Goal: Navigation & Orientation: Understand site structure

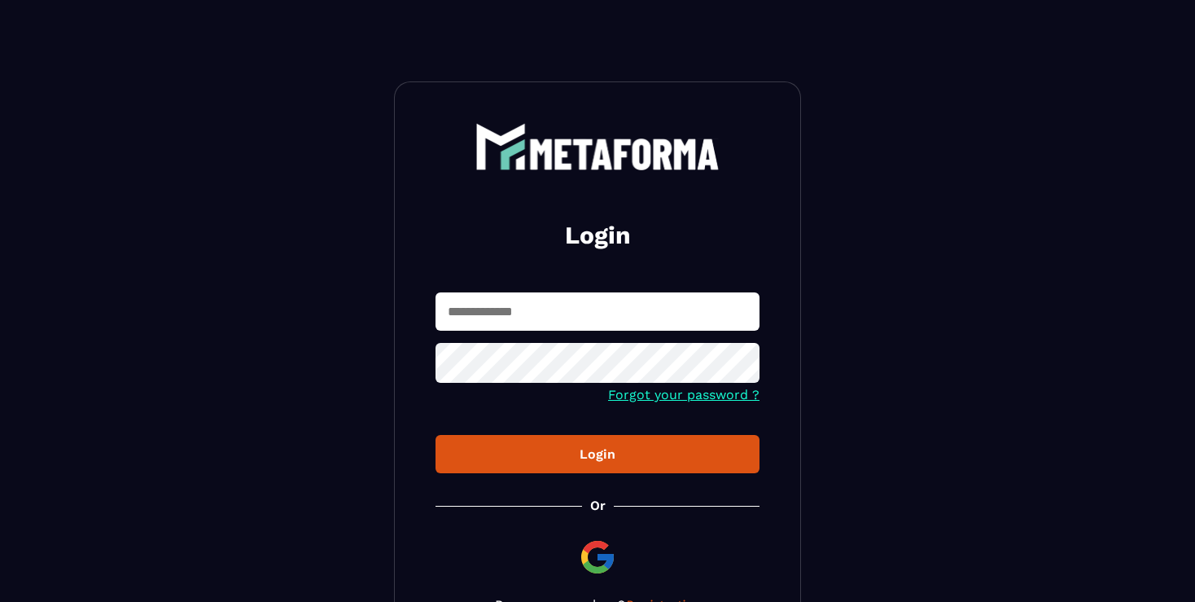
click at [638, 309] on input "text" at bounding box center [598, 311] width 324 height 38
type input "**********"
click at [594, 458] on div "Login" at bounding box center [598, 453] width 298 height 15
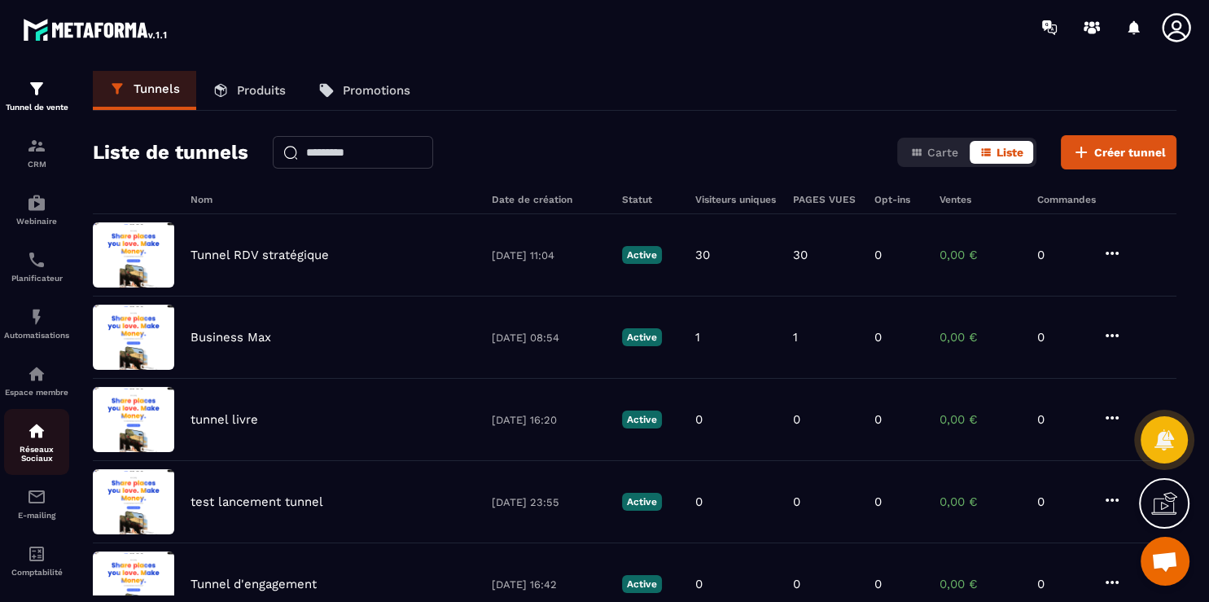
click at [29, 462] on p "Réseaux Sociaux" at bounding box center [36, 454] width 65 height 18
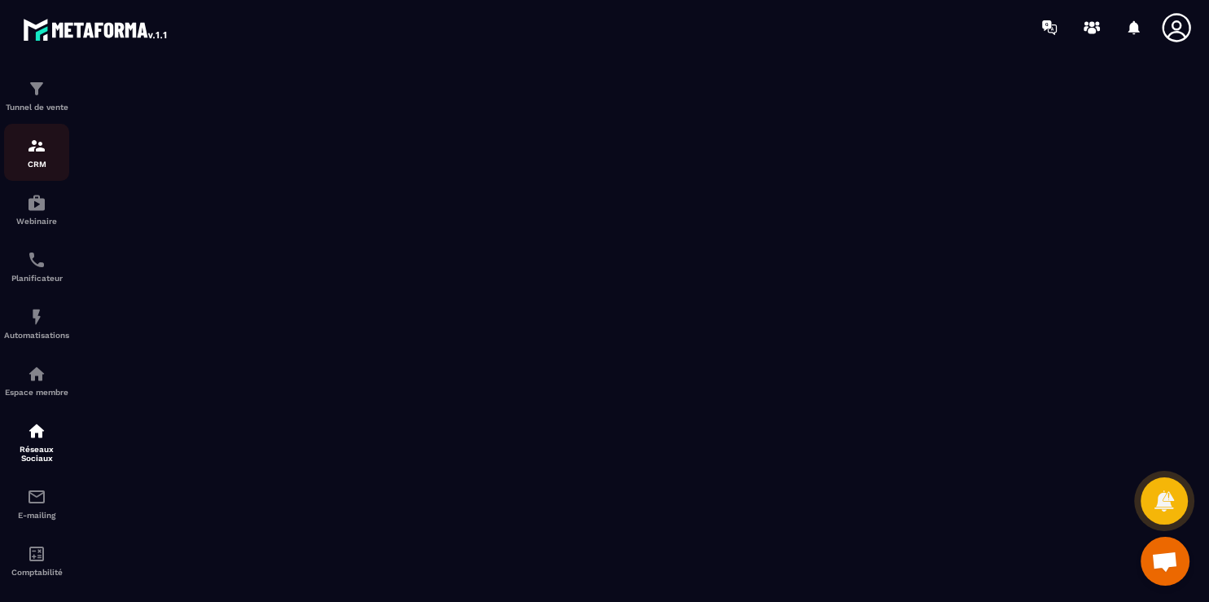
click at [42, 160] on div "CRM" at bounding box center [36, 152] width 65 height 33
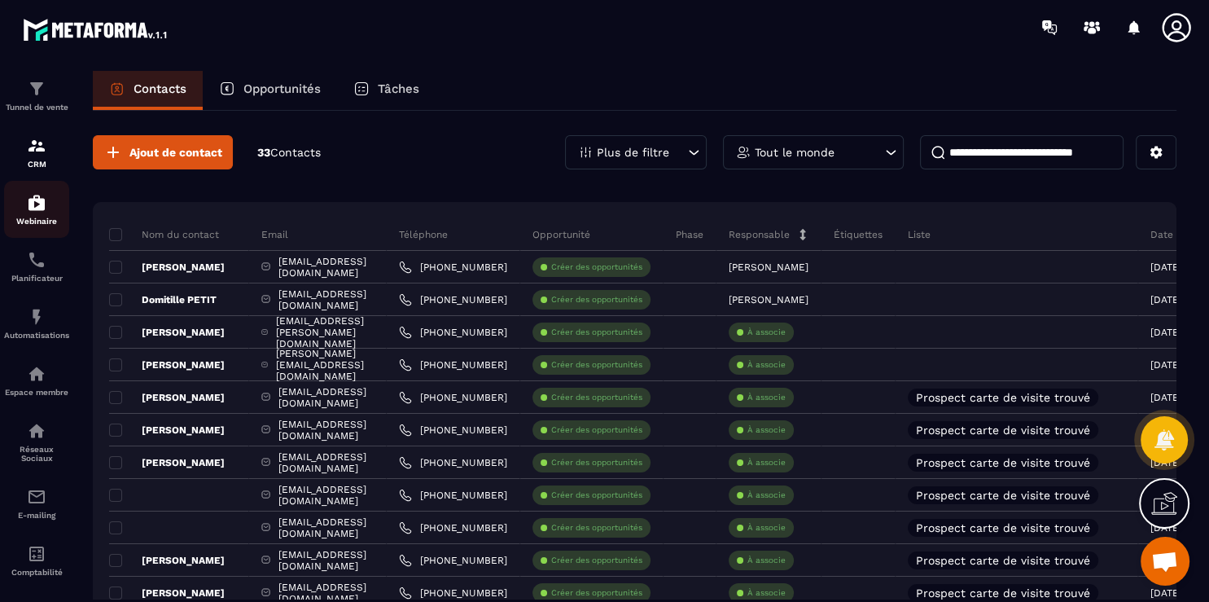
click at [25, 226] on p "Webinaire" at bounding box center [36, 221] width 65 height 9
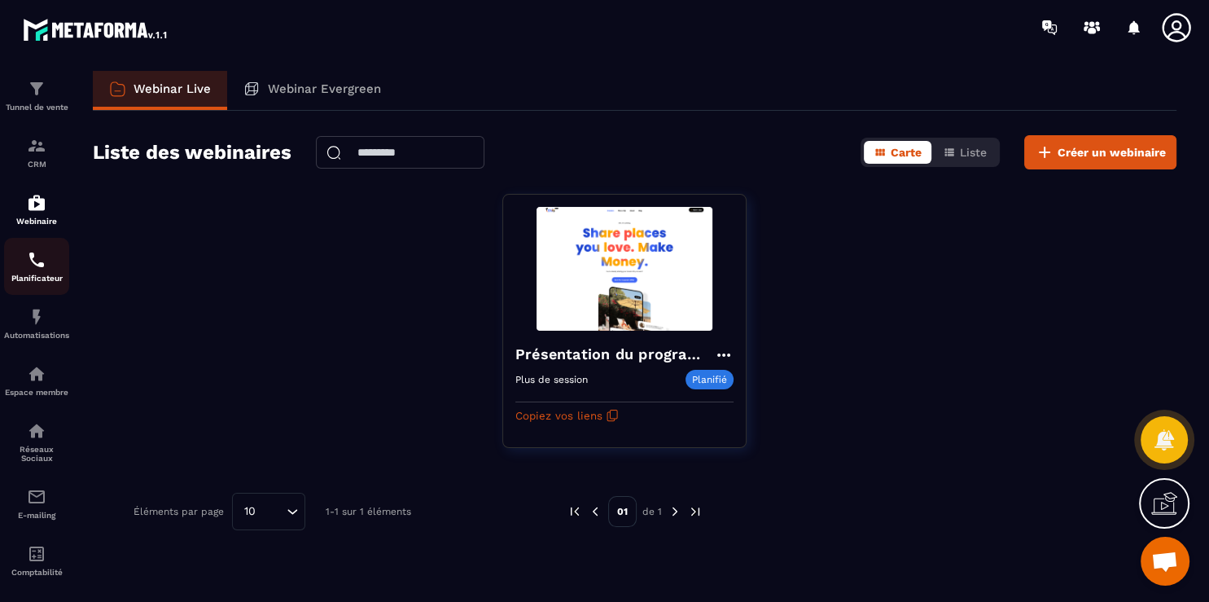
click at [17, 275] on div "Planificateur" at bounding box center [36, 266] width 65 height 33
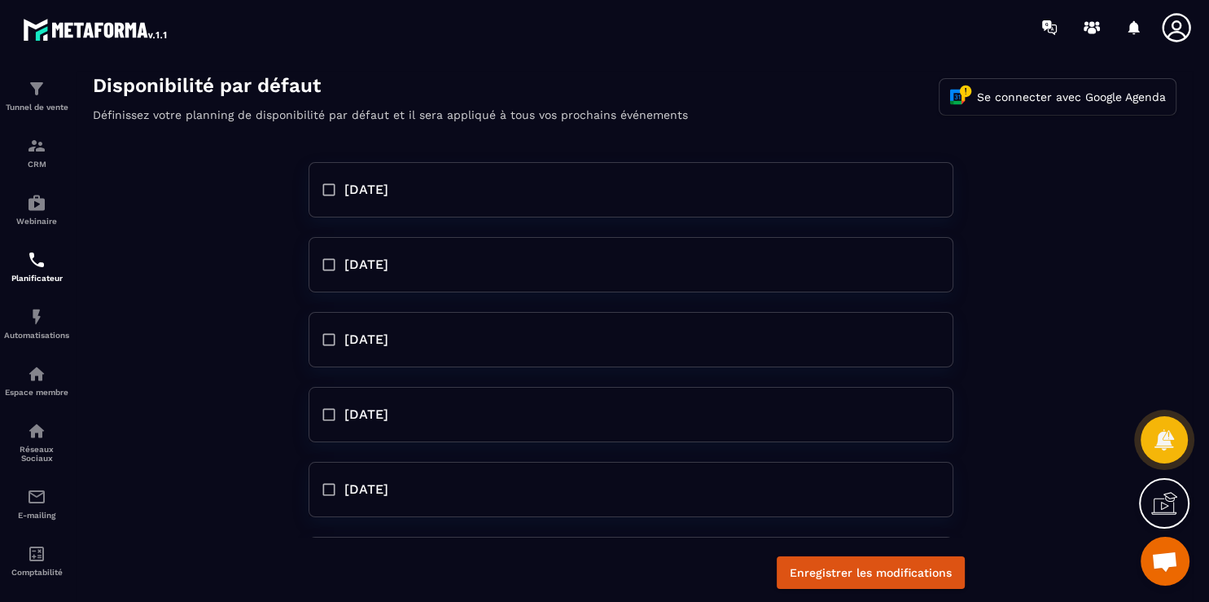
click at [356, 191] on span "[DATE]" at bounding box center [366, 190] width 44 height 20
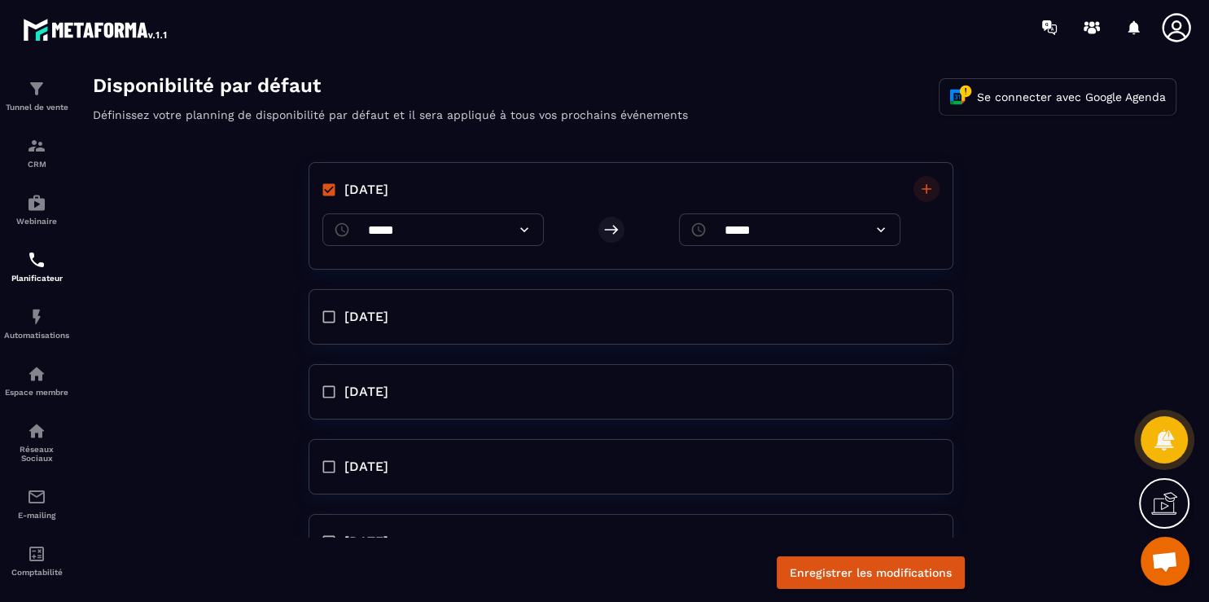
click at [356, 191] on span "[DATE]" at bounding box center [366, 190] width 44 height 20
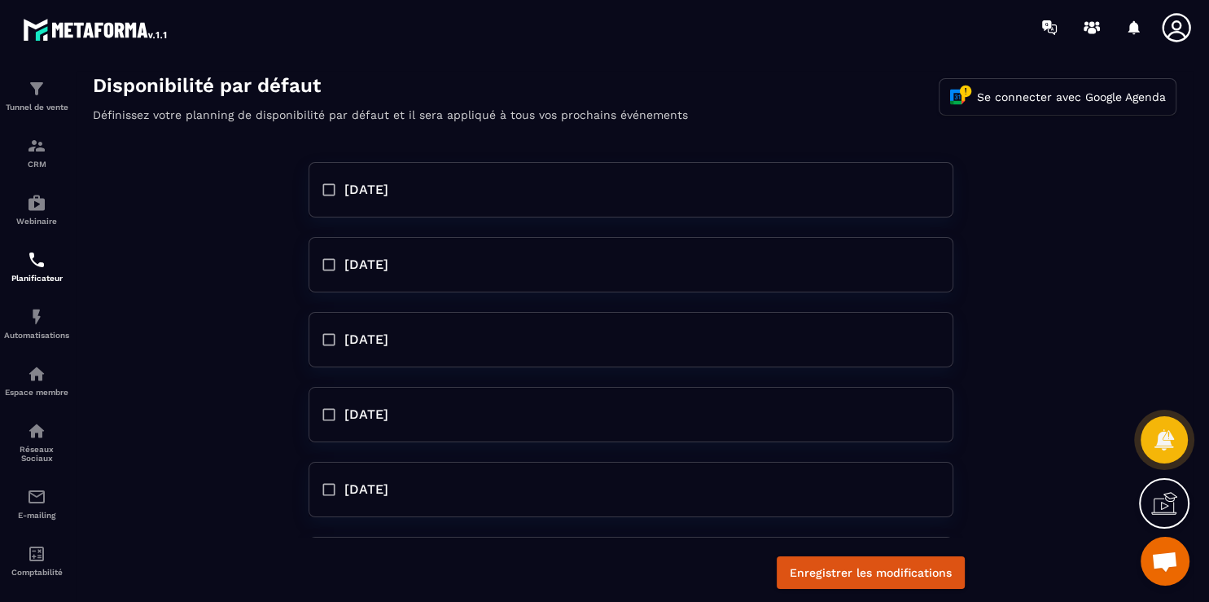
click at [371, 265] on span "[DATE]" at bounding box center [366, 265] width 44 height 20
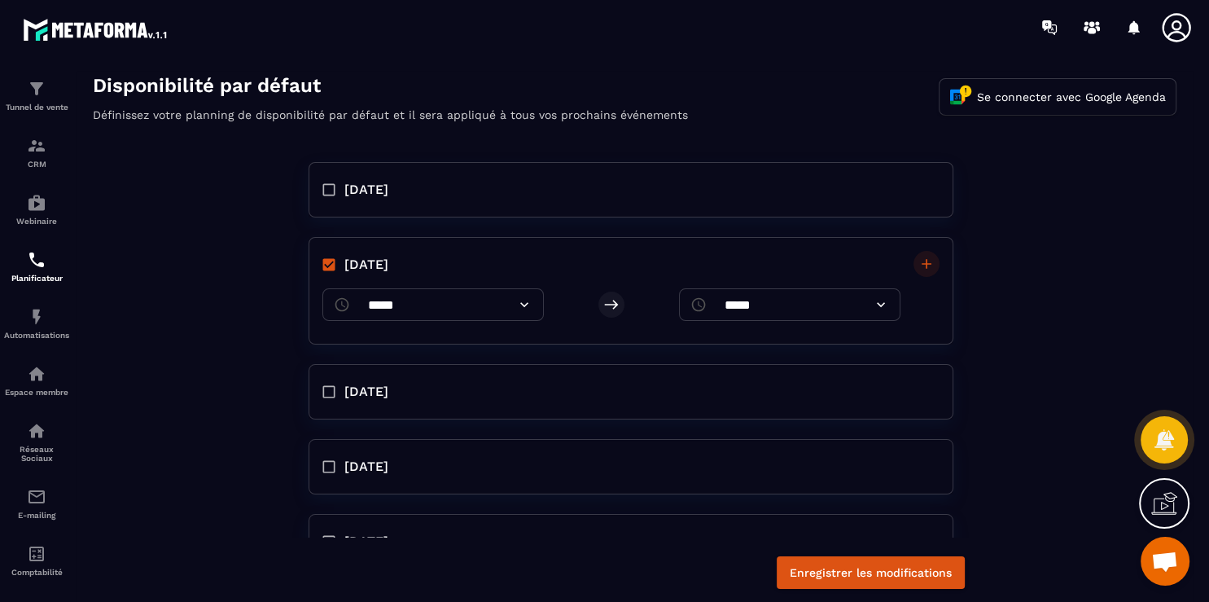
click at [371, 265] on span "[DATE]" at bounding box center [366, 265] width 44 height 20
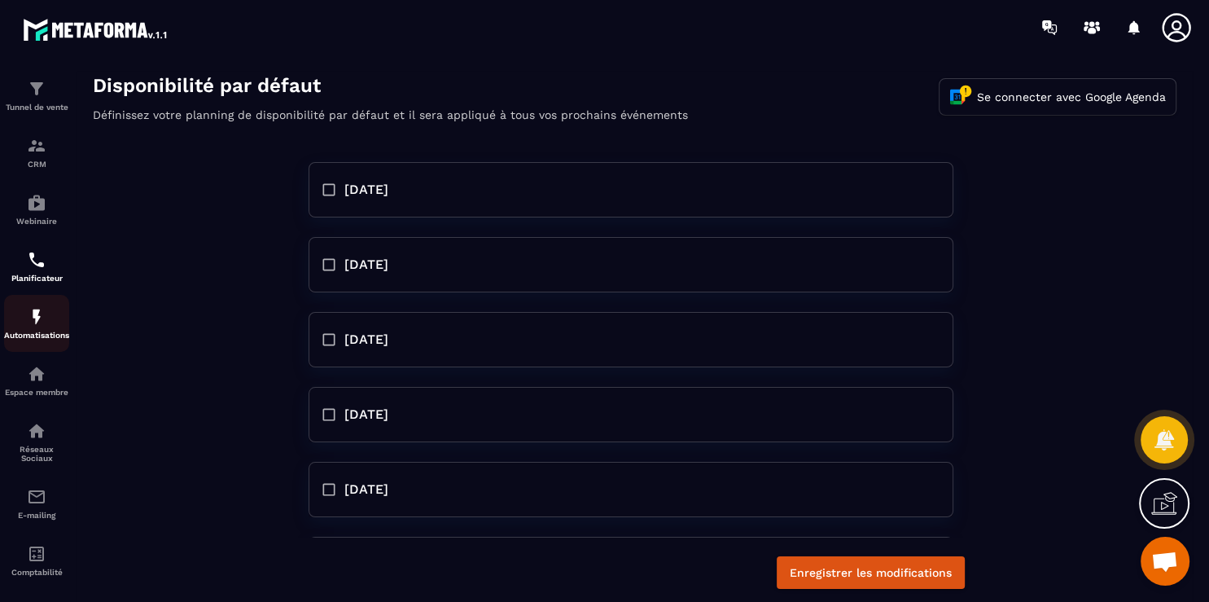
click at [51, 322] on div "Automatisations" at bounding box center [36, 323] width 65 height 33
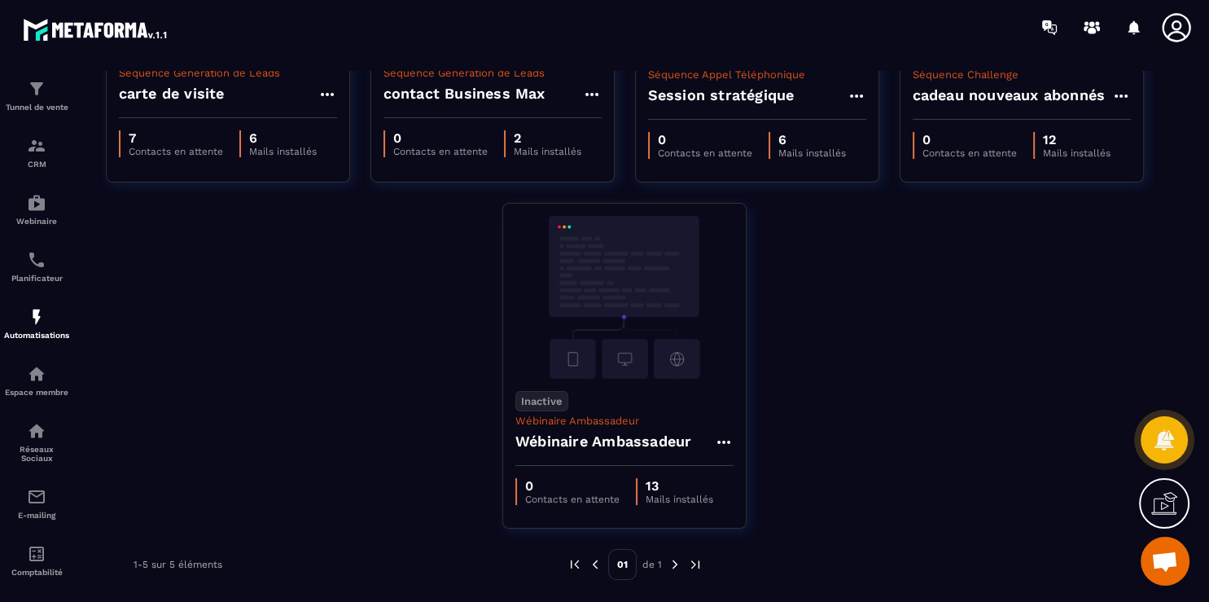
scroll to position [85, 0]
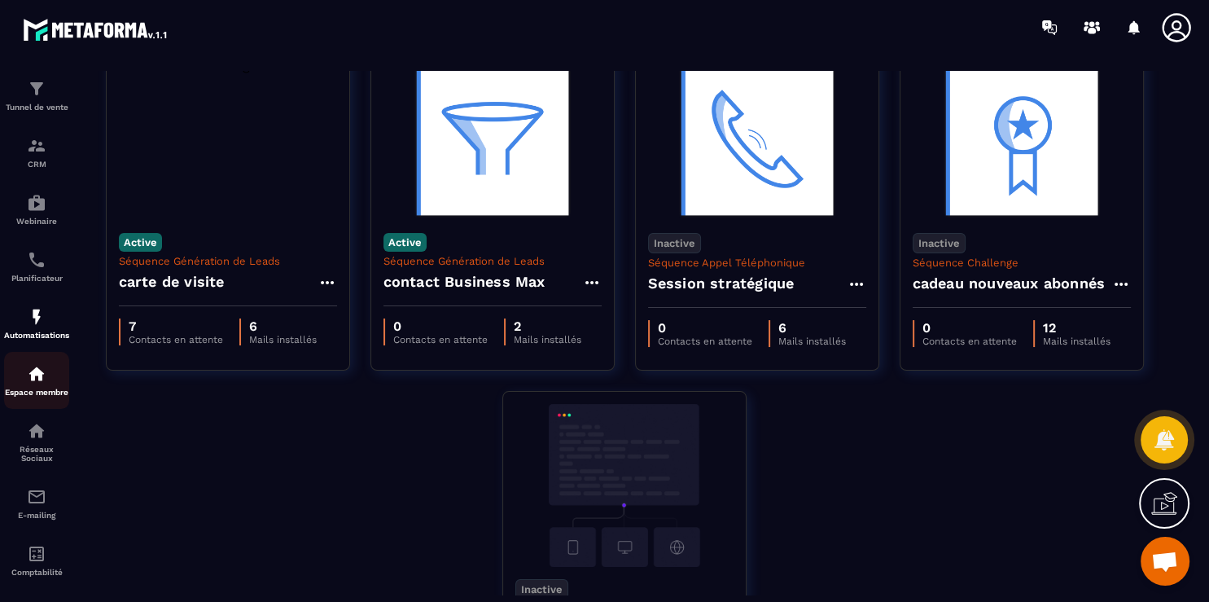
click at [58, 396] on p "Espace membre" at bounding box center [36, 392] width 65 height 9
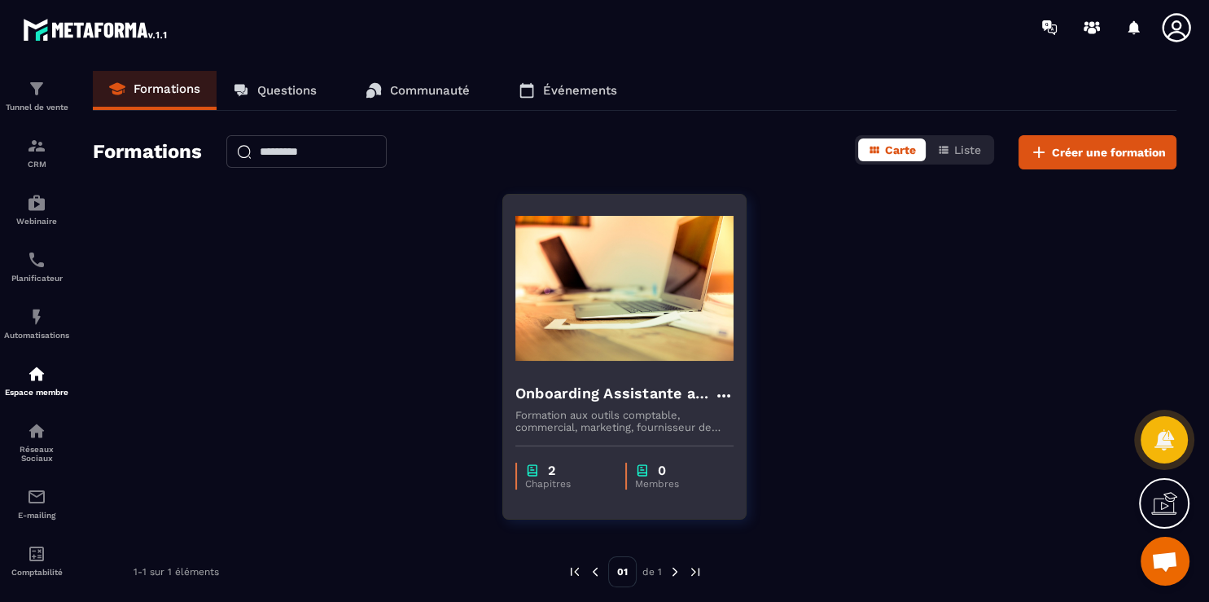
click at [589, 413] on p "Formation aux outils comptable, commercial, marketing, fournisseur de productio…" at bounding box center [624, 421] width 218 height 24
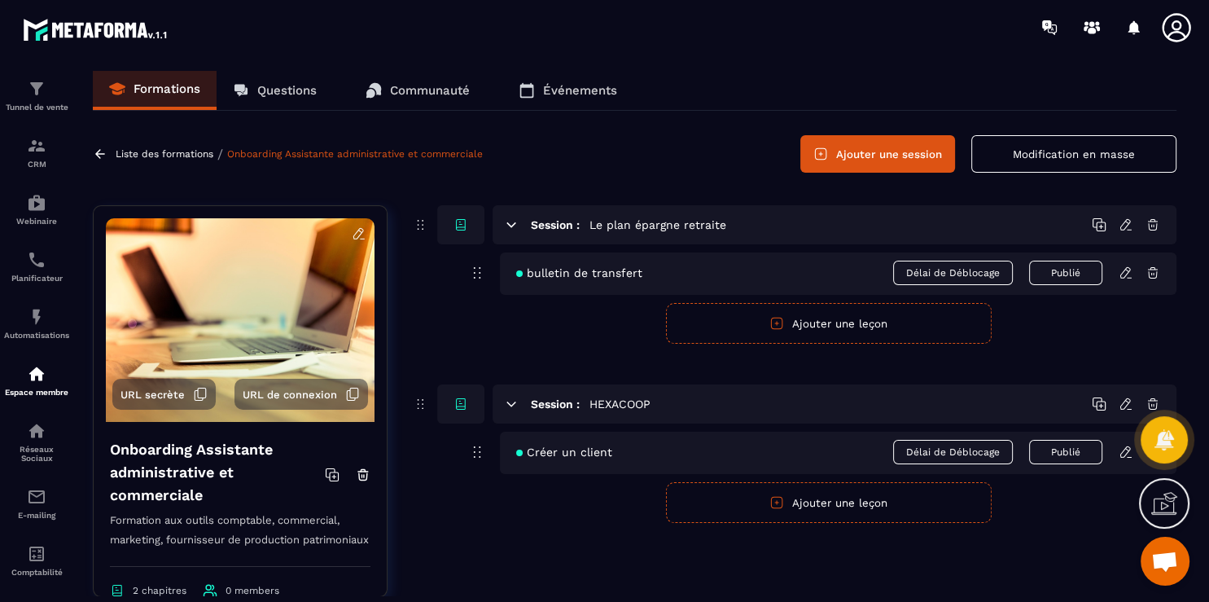
click at [414, 92] on p "Communauté" at bounding box center [430, 90] width 80 height 15
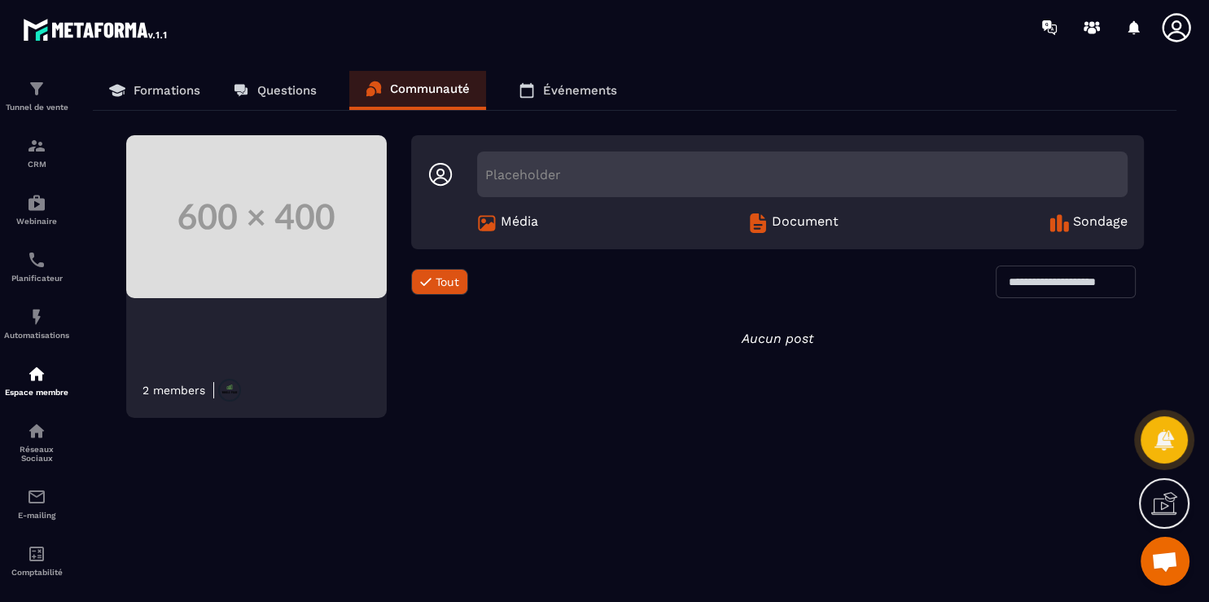
click at [610, 90] on p "Événements" at bounding box center [580, 90] width 74 height 15
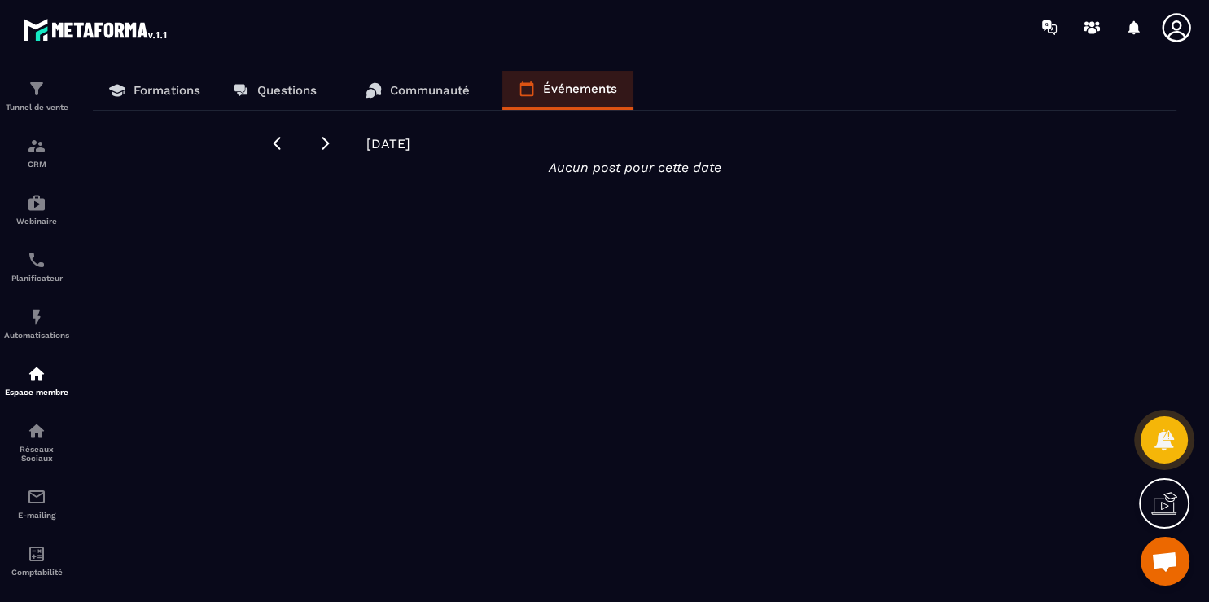
click at [140, 77] on link "Formations" at bounding box center [155, 90] width 124 height 39
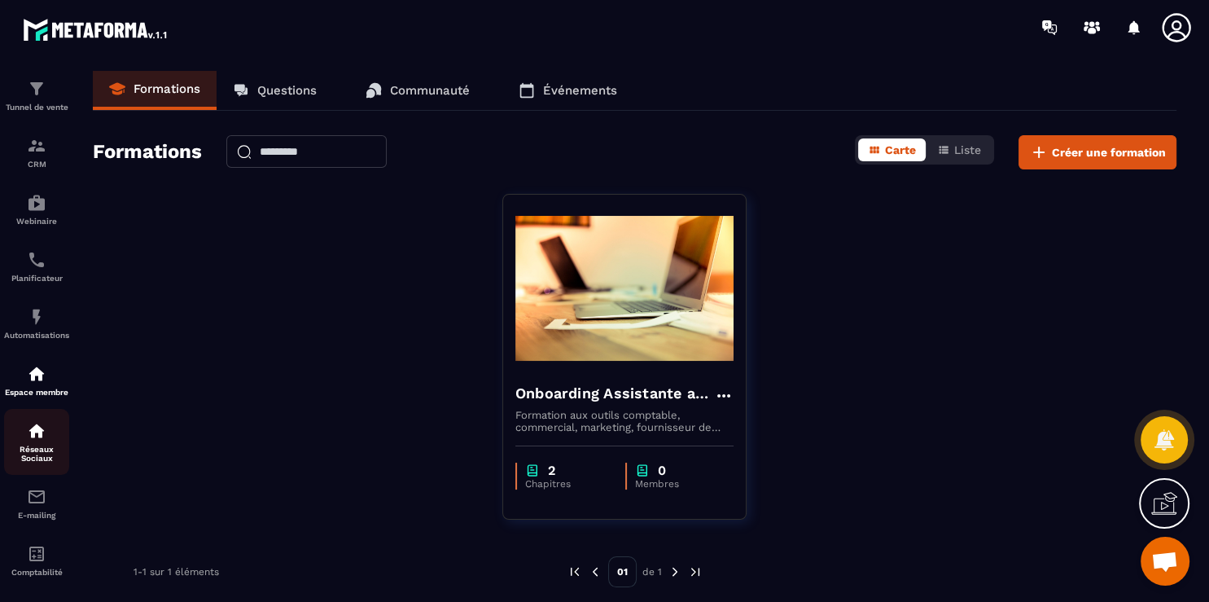
click at [15, 475] on link "Réseaux Sociaux" at bounding box center [36, 442] width 65 height 66
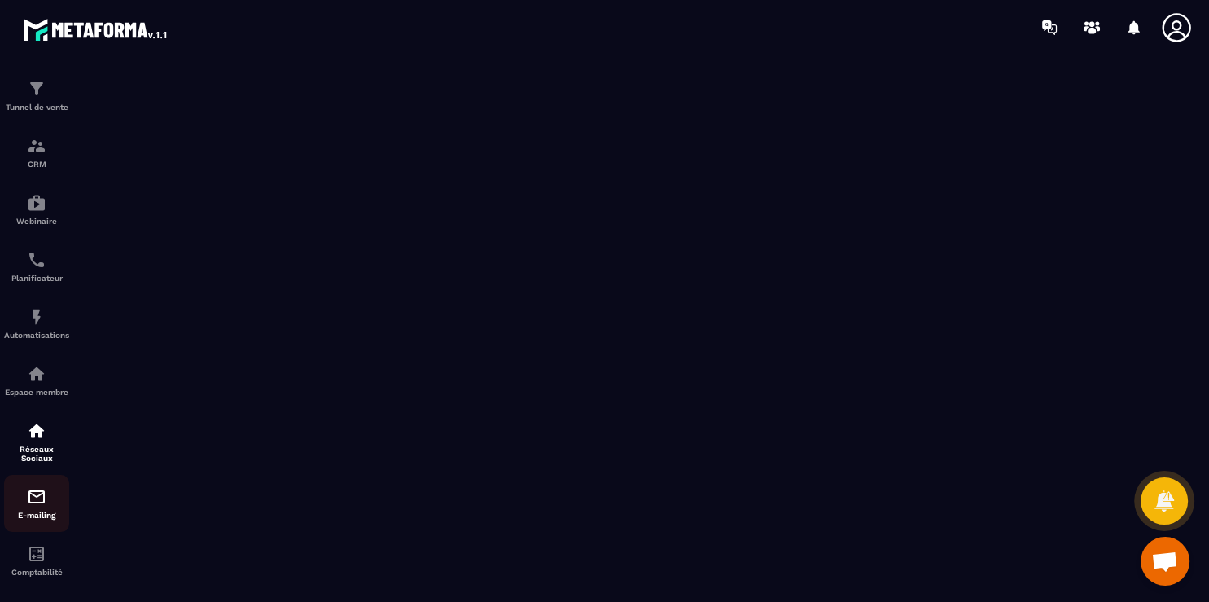
click at [42, 514] on div "E-mailing" at bounding box center [36, 503] width 65 height 33
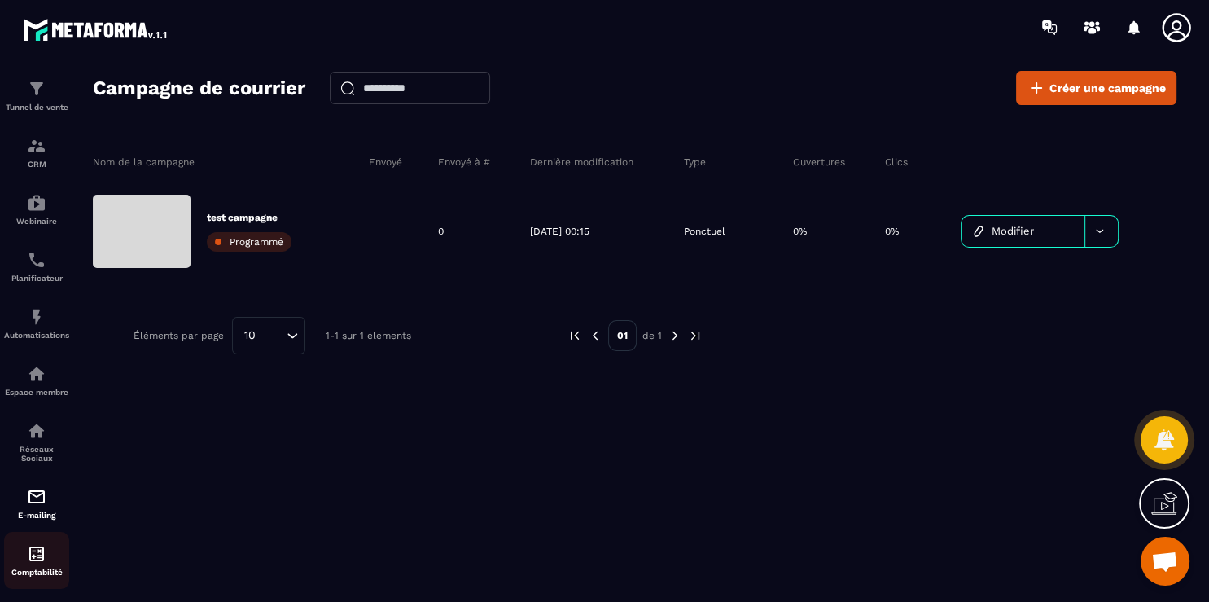
click at [33, 563] on img at bounding box center [37, 554] width 20 height 20
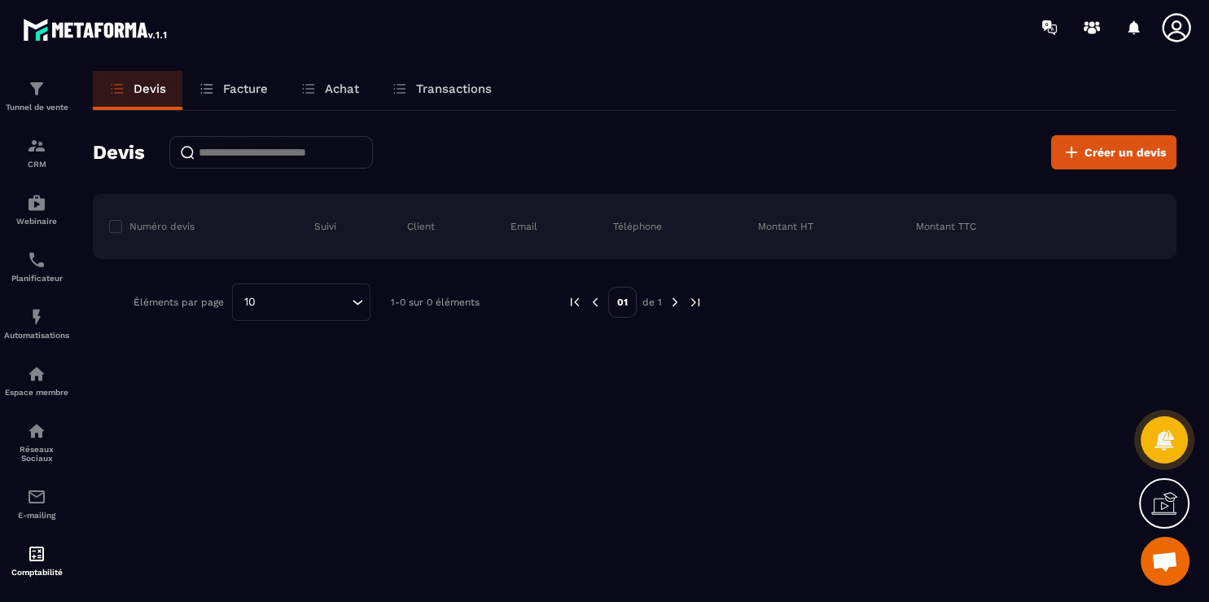
click at [272, 577] on div "Devis Facture Achat Transactions Devis Créer un devis Numéro devis Suivi Client…" at bounding box center [635, 351] width 1116 height 561
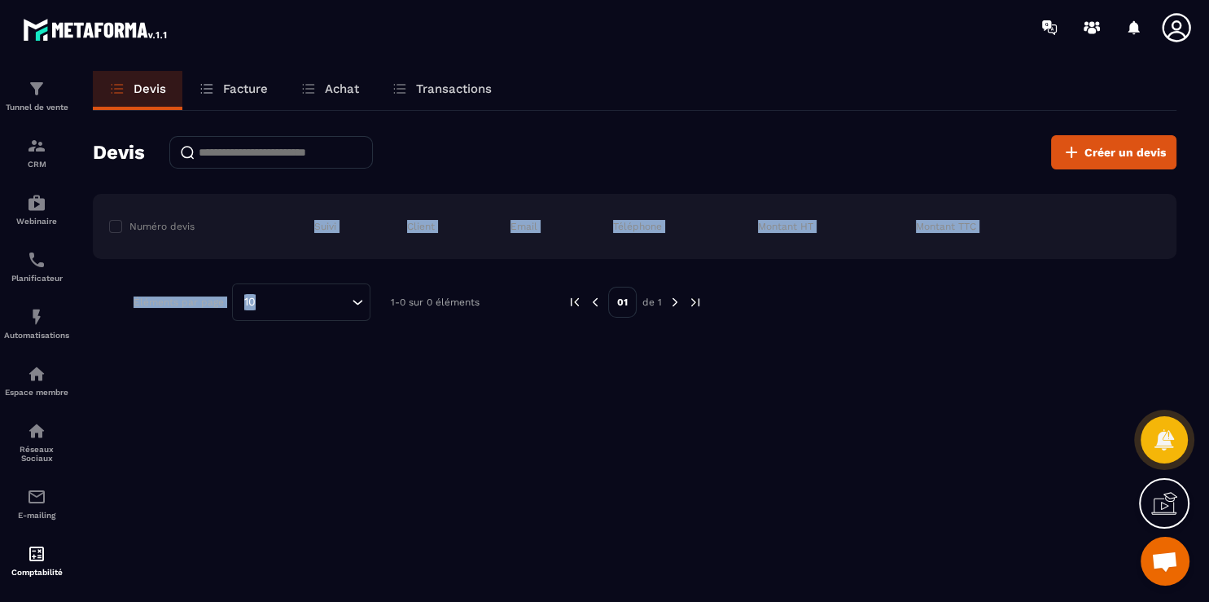
drag, startPoint x: 269, startPoint y: 225, endPoint x: 270, endPoint y: 386, distance: 161.2
click at [270, 259] on div "Numéro devis Suivi Client Email Téléphone Montant HT Montant TTC" at bounding box center [635, 226] width 1084 height 65
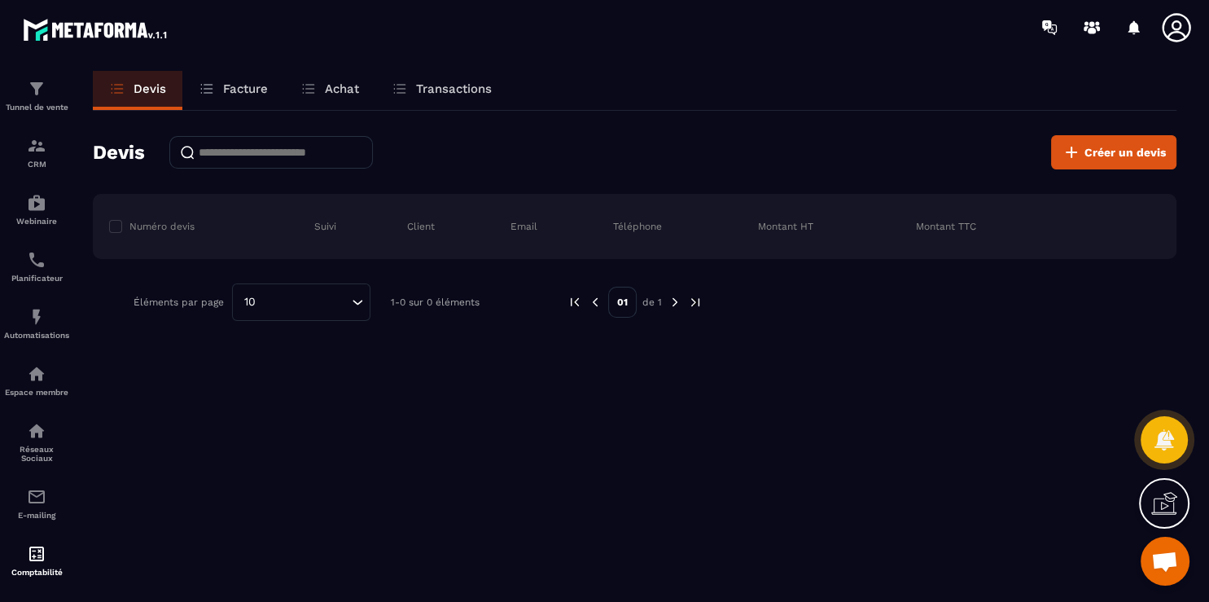
drag, startPoint x: 270, startPoint y: 402, endPoint x: 293, endPoint y: 493, distance: 94.0
click at [293, 493] on div "Devis Facture Achat Transactions Devis Créer un devis Numéro devis Suivi Client…" at bounding box center [635, 351] width 1116 height 561
click at [631, 484] on div "Devis Facture Achat Transactions Devis Créer un devis Numéro devis Suivi Client…" at bounding box center [635, 351] width 1116 height 561
click at [1171, 30] on icon at bounding box center [1176, 27] width 33 height 33
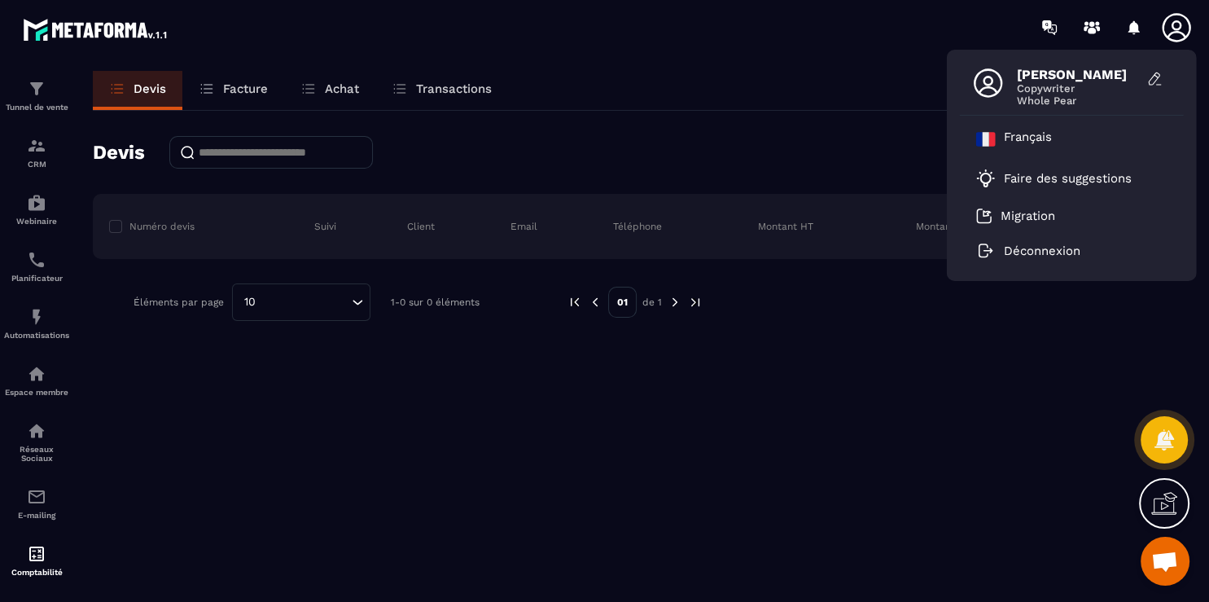
click at [1171, 30] on icon at bounding box center [1176, 27] width 33 height 33
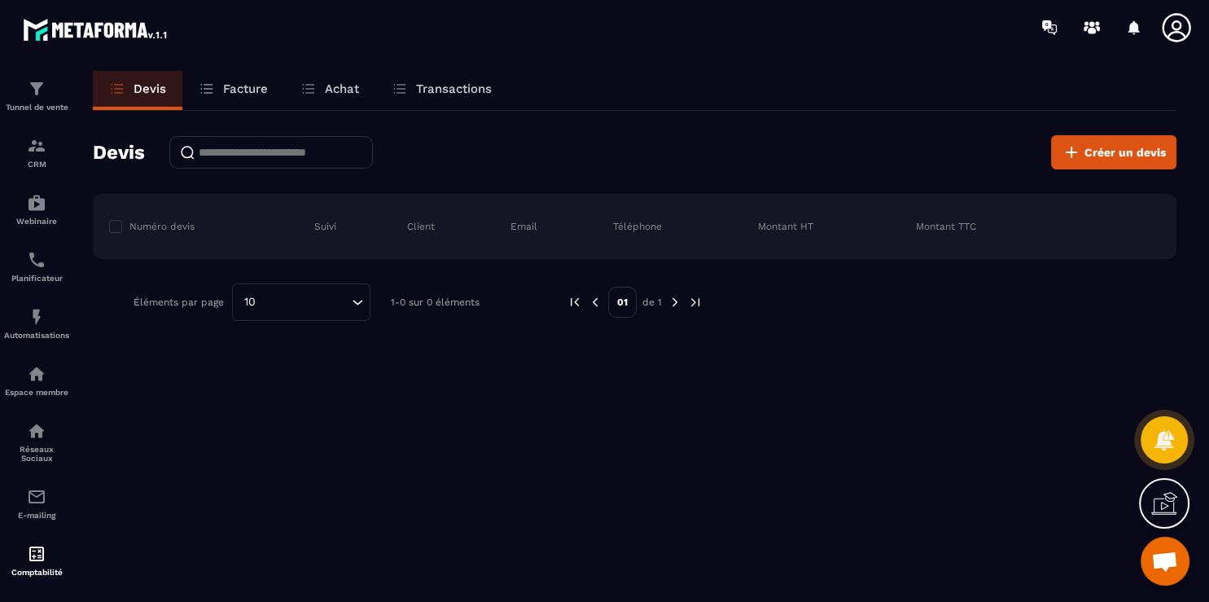
click at [151, 27] on img at bounding box center [96, 29] width 147 height 29
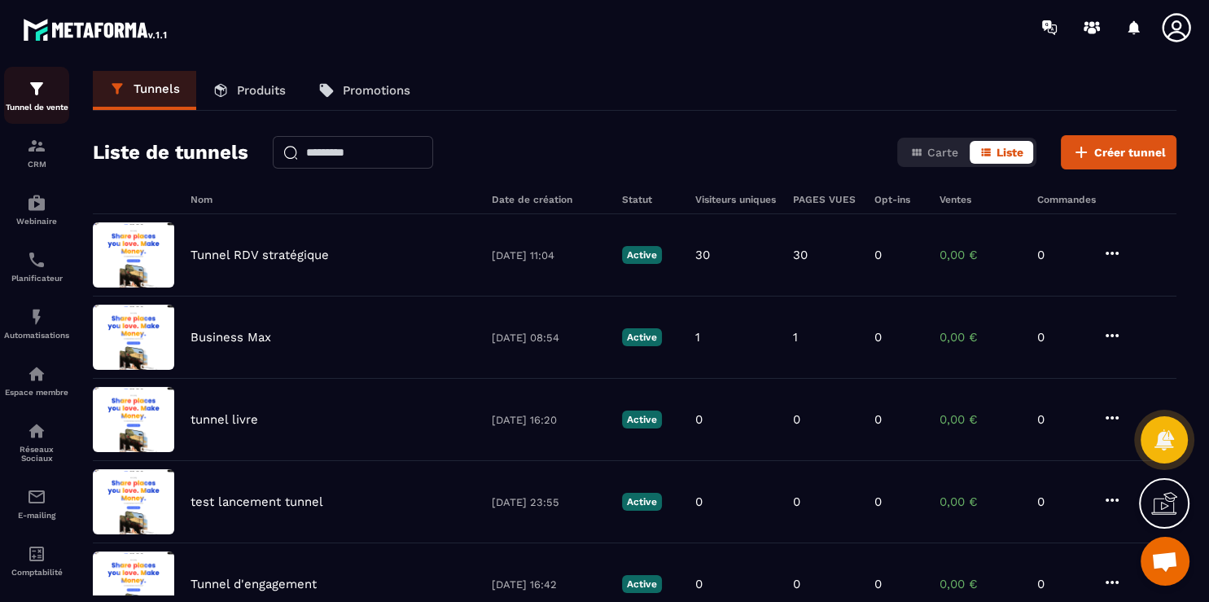
click at [24, 111] on p "Tunnel de vente" at bounding box center [36, 107] width 65 height 9
click at [47, 97] on div "Tunnel de vente" at bounding box center [36, 95] width 65 height 33
click at [44, 33] on img at bounding box center [96, 29] width 147 height 29
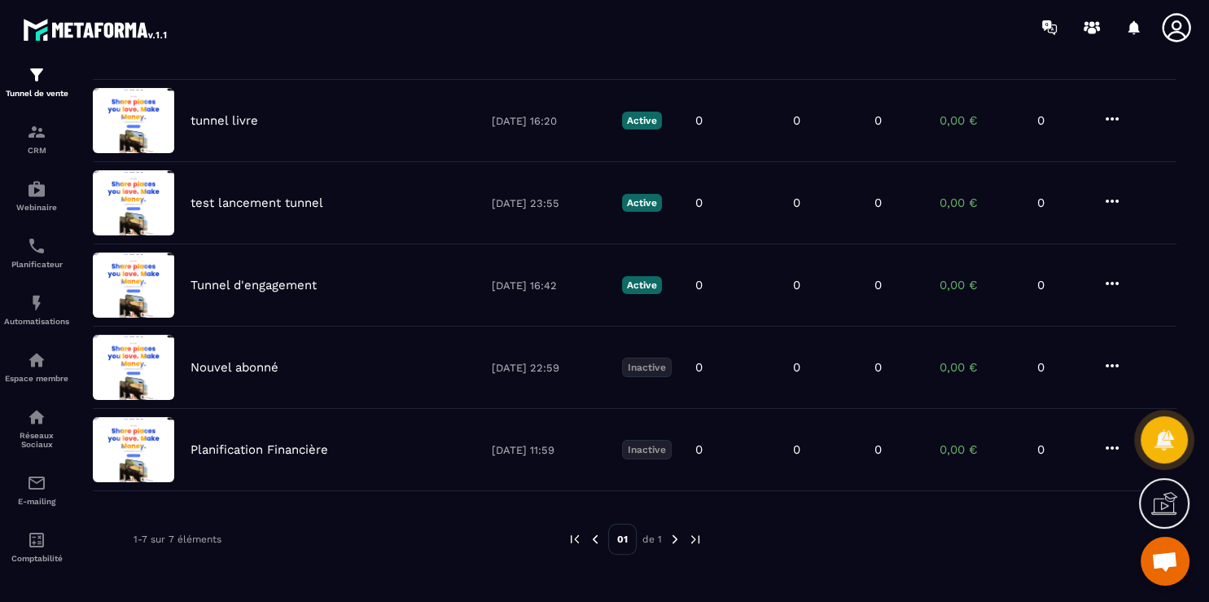
scroll to position [22, 0]
click at [272, 592] on div "Tunnels Produits Promotions Liste de tunnels Carte Liste Créer tunnel Nom Date …" at bounding box center [635, 333] width 1116 height 524
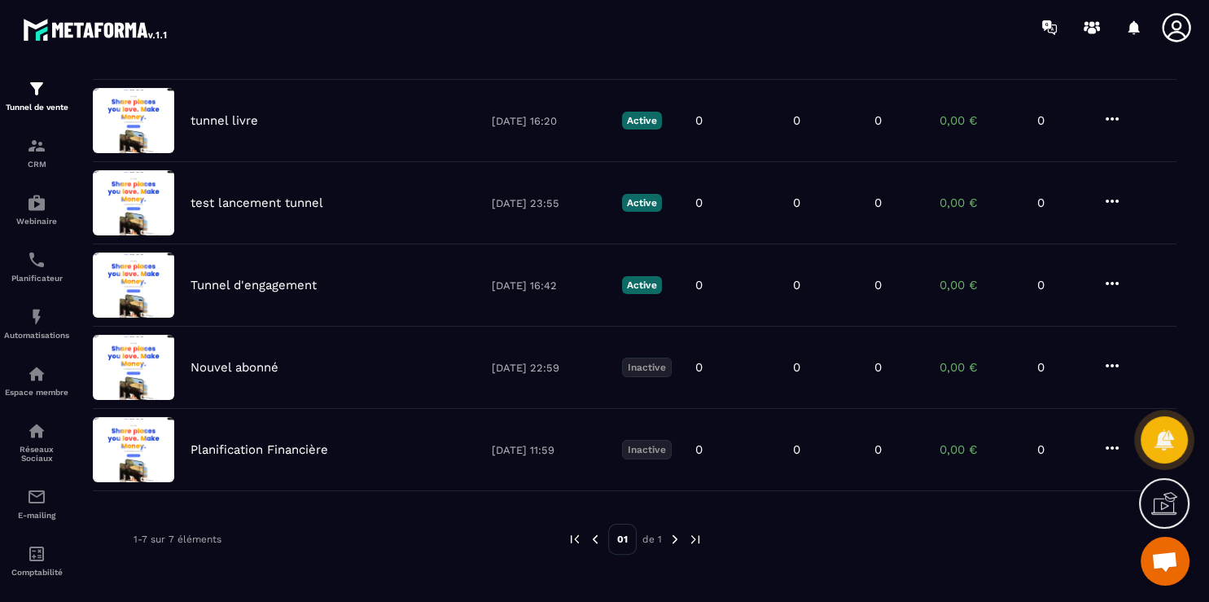
click at [33, 33] on img at bounding box center [96, 29] width 147 height 29
